Goal: Use online tool/utility: Utilize a website feature to perform a specific function

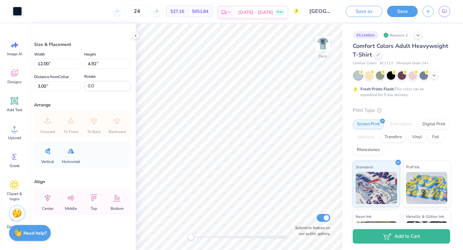
type input "6.17"
type input "2.53"
click at [395, 16] on div "Save" at bounding box center [402, 11] width 31 height 11
click at [14, 13] on div at bounding box center [17, 10] width 9 height 9
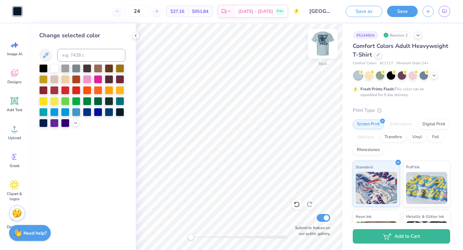
click at [317, 49] on img at bounding box center [323, 44] width 26 height 26
click at [397, 14] on button "Save" at bounding box center [402, 10] width 31 height 11
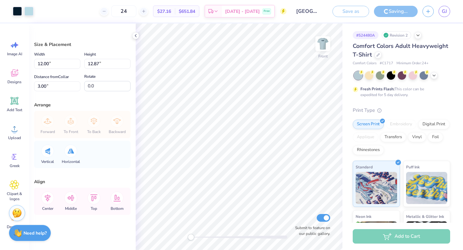
click at [396, 14] on div "Saving..." at bounding box center [396, 11] width 44 height 11
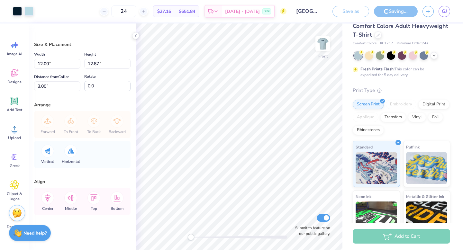
click at [326, 43] on img at bounding box center [322, 43] width 13 height 13
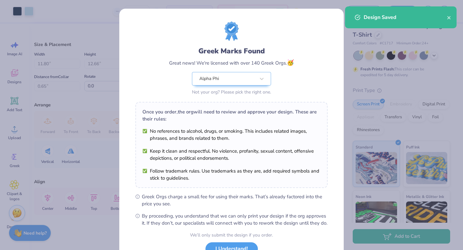
scroll to position [51, 0]
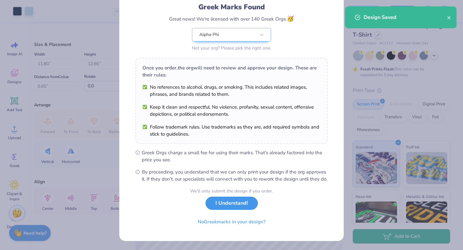
click at [245, 209] on button "I Understand!" at bounding box center [231, 203] width 52 height 13
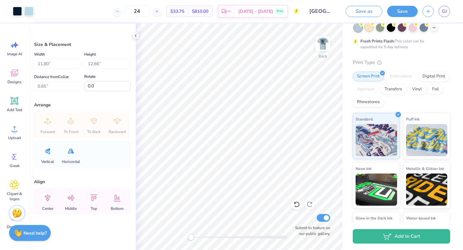
scroll to position [0, 0]
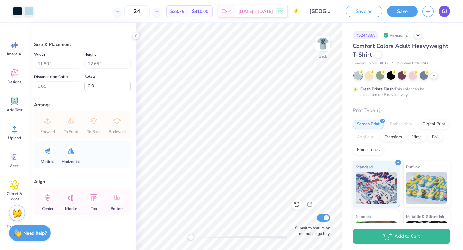
click at [440, 11] on link "GJ" at bounding box center [444, 11] width 12 height 11
type input "6.17"
type input "2.53"
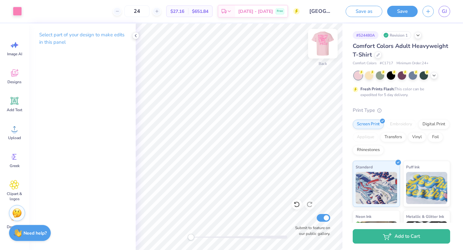
click at [324, 45] on img at bounding box center [323, 44] width 26 height 26
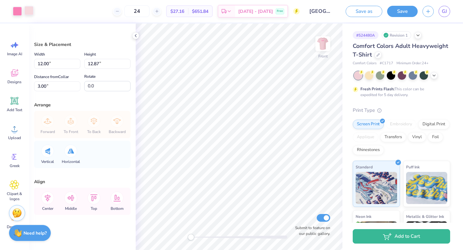
click at [28, 11] on div at bounding box center [28, 10] width 9 height 9
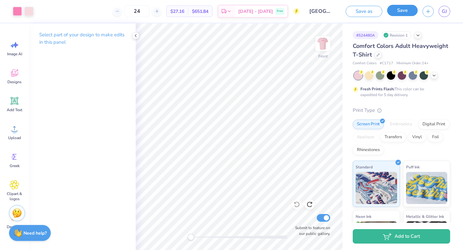
click at [395, 15] on button "Save" at bounding box center [402, 10] width 31 height 11
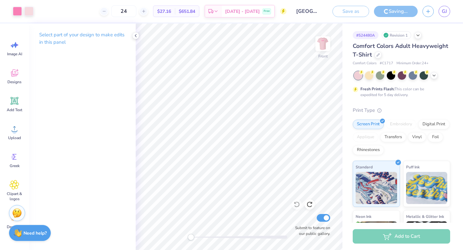
click at [324, 40] on img at bounding box center [322, 43] width 13 height 13
click at [135, 36] on polyline at bounding box center [135, 35] width 1 height 3
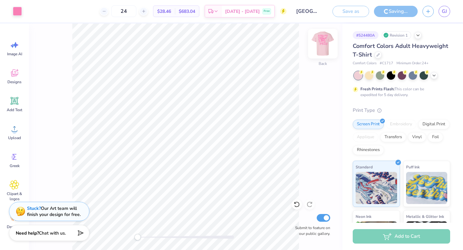
click at [328, 41] on img at bounding box center [323, 44] width 26 height 26
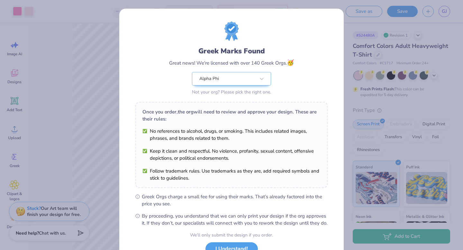
scroll to position [51, 0]
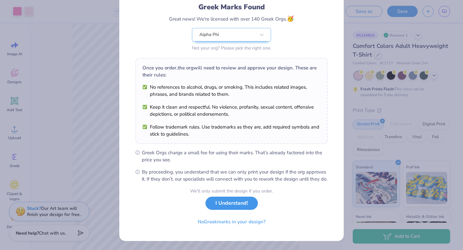
click at [242, 205] on button "I Understand!" at bounding box center [231, 203] width 52 height 13
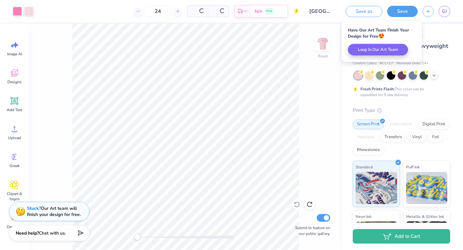
scroll to position [0, 0]
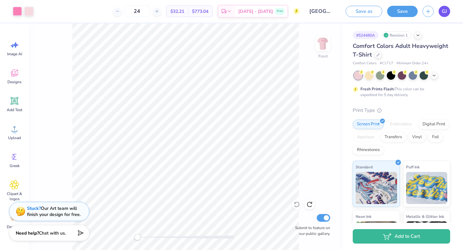
click at [445, 14] on span "GJ" at bounding box center [444, 11] width 5 height 7
